Goal: Task Accomplishment & Management: Manage account settings

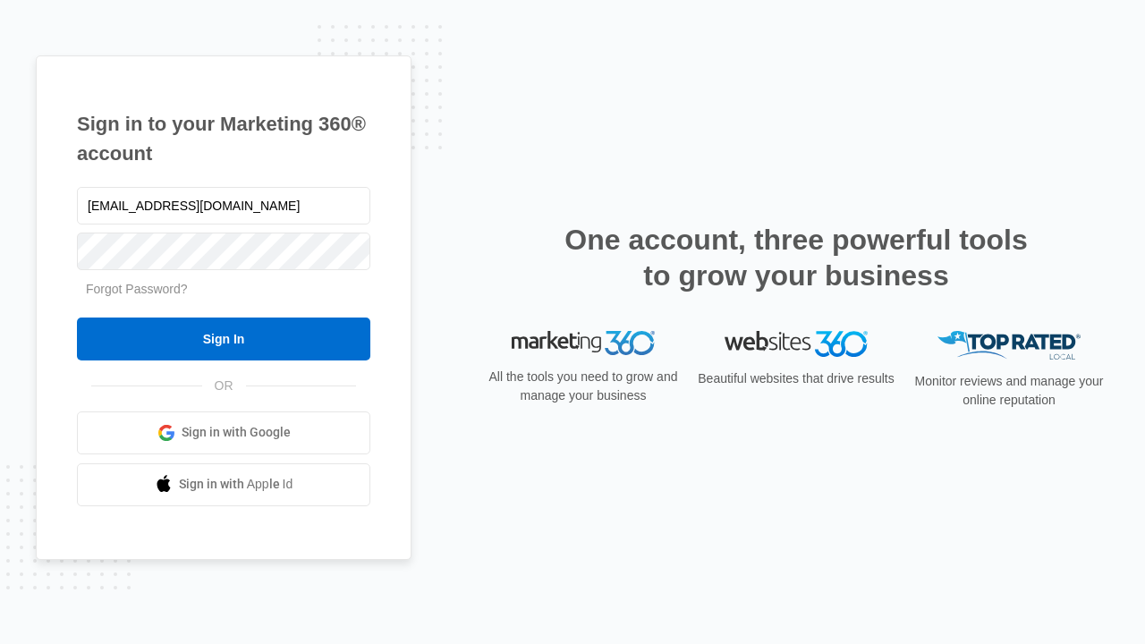
type input "dankie614@gmail.com"
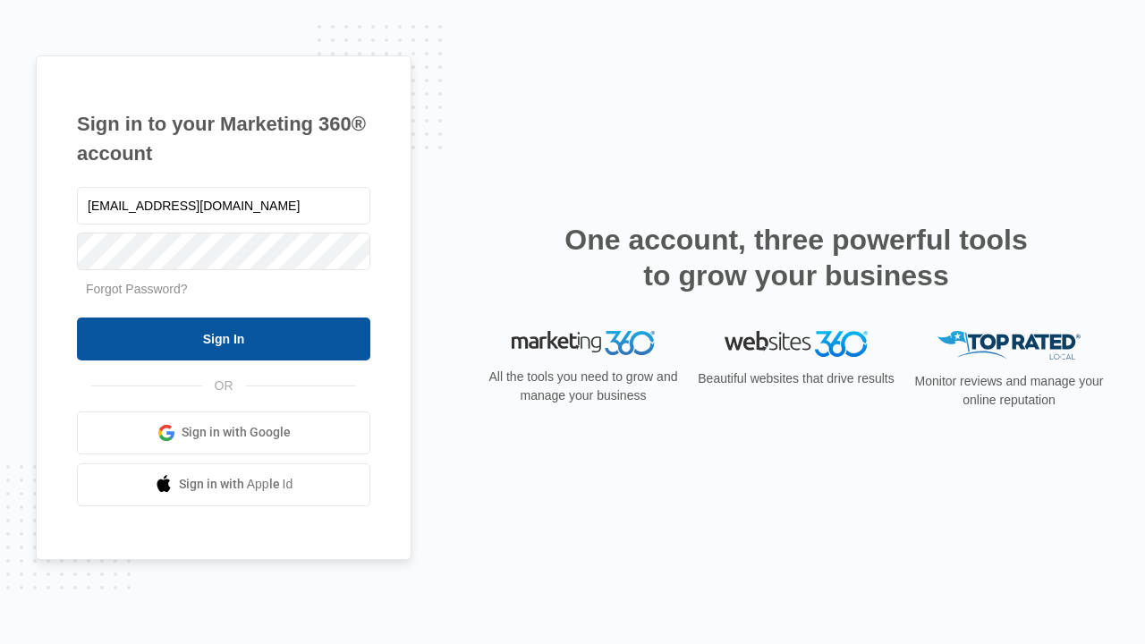
click at [224, 338] on input "Sign In" at bounding box center [223, 339] width 293 height 43
